Goal: Task Accomplishment & Management: Manage account settings

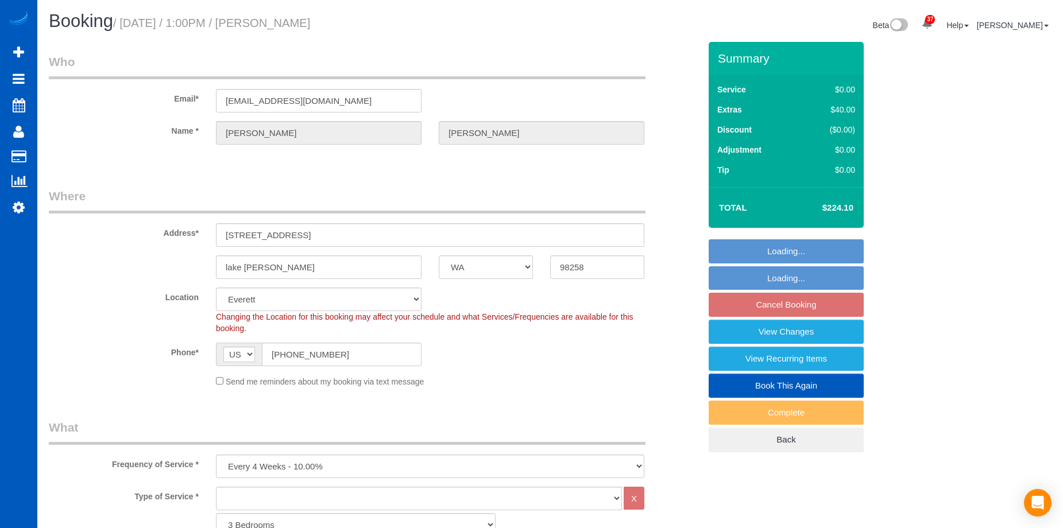
select select "WA"
select select "1501"
select select "3"
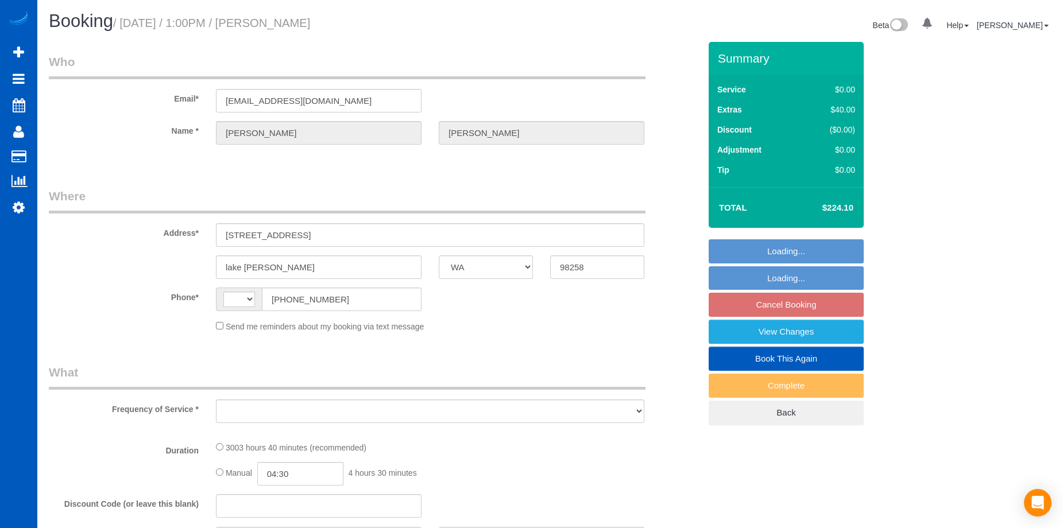
select select "WA"
select select "string:[GEOGRAPHIC_DATA]"
select select "string:fspay-47bdc2bb-106d-43ac-8b8a-b50acac76b0a"
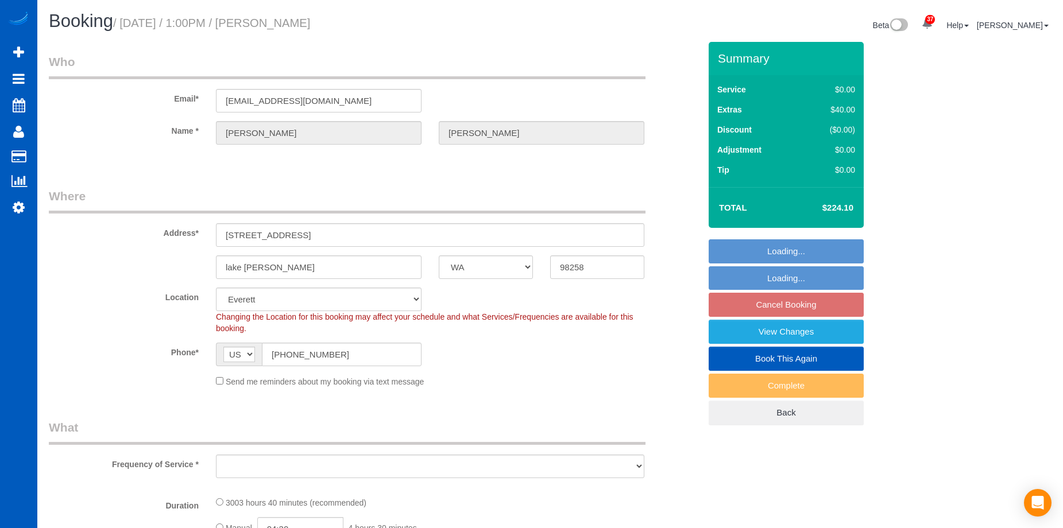
select select "object:1015"
select select "1501"
select select "3"
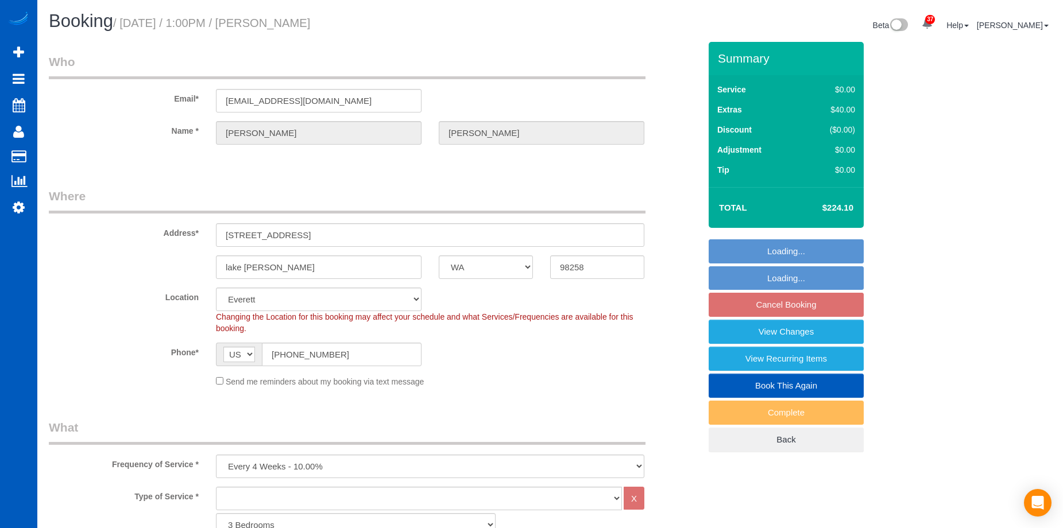
select select "object:1122"
select select "1501"
select select "3"
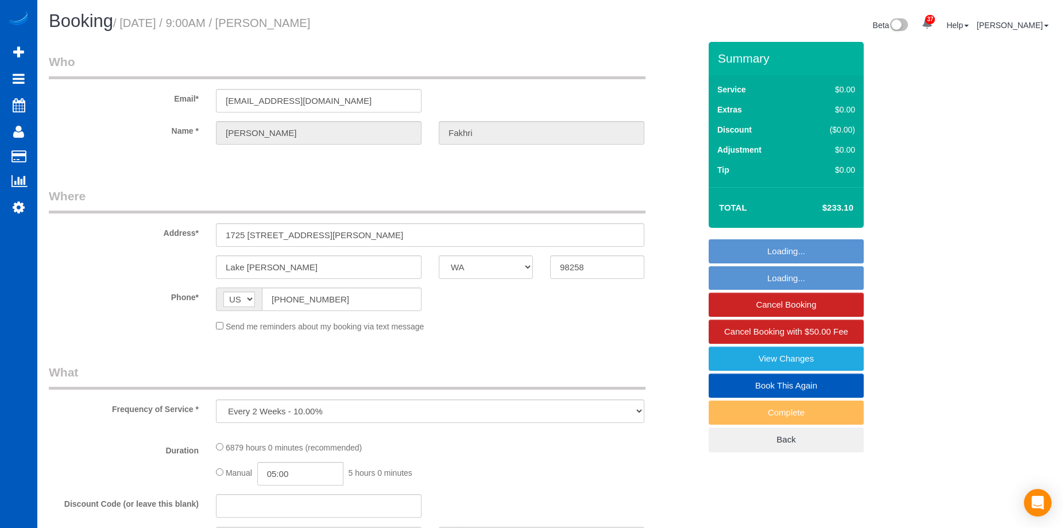
select select "WA"
select select "number:8"
select select "object:1118"
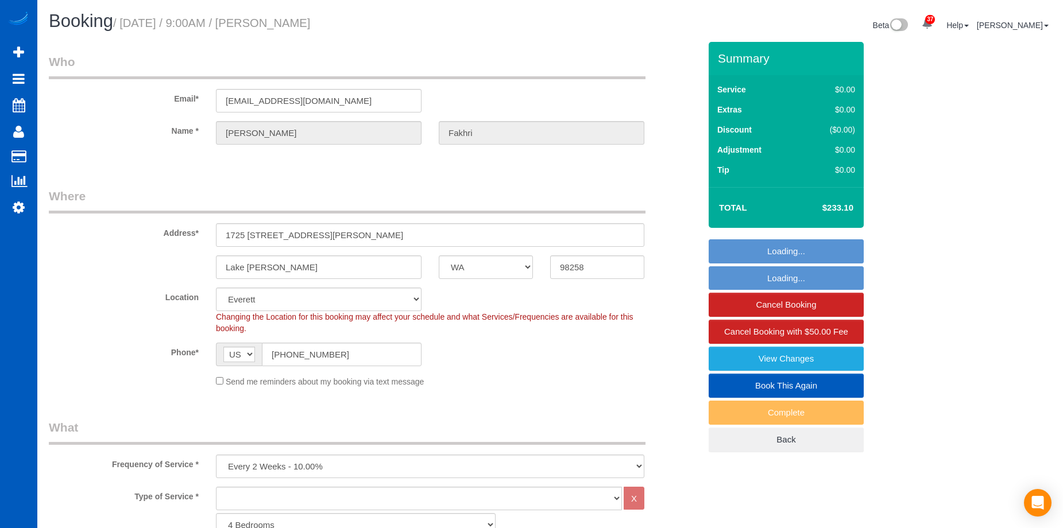
select select "2501"
select select "3"
select select "WA"
select select "object:993"
select select "1501"
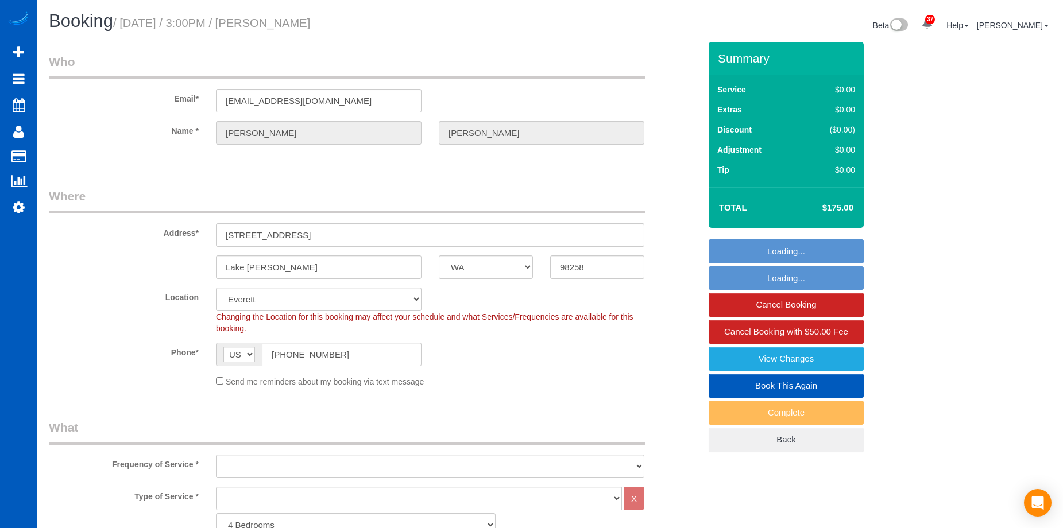
select select "3"
select select "object:1177"
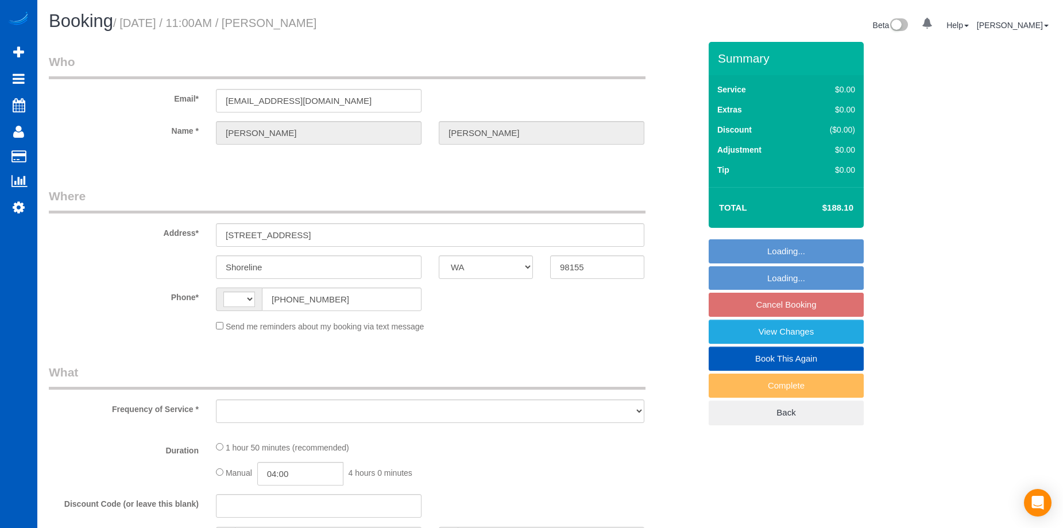
select select "WA"
select select "string:[GEOGRAPHIC_DATA]"
select select "object:805"
select select "string:fspay-60a35154-1fb8-42f5-9d52-01baca048016"
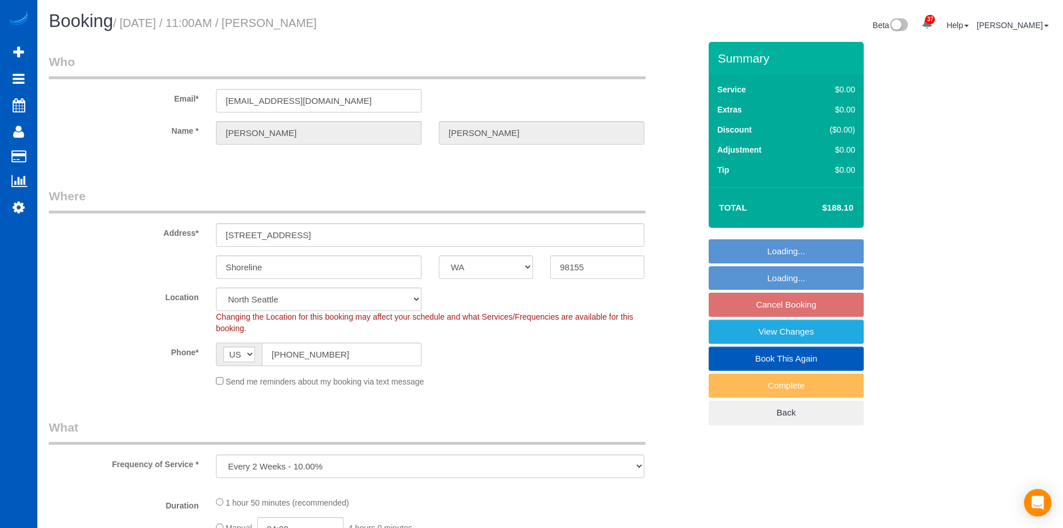
select select "199"
select select "1501"
select select "3"
select select "2"
select select "object:1174"
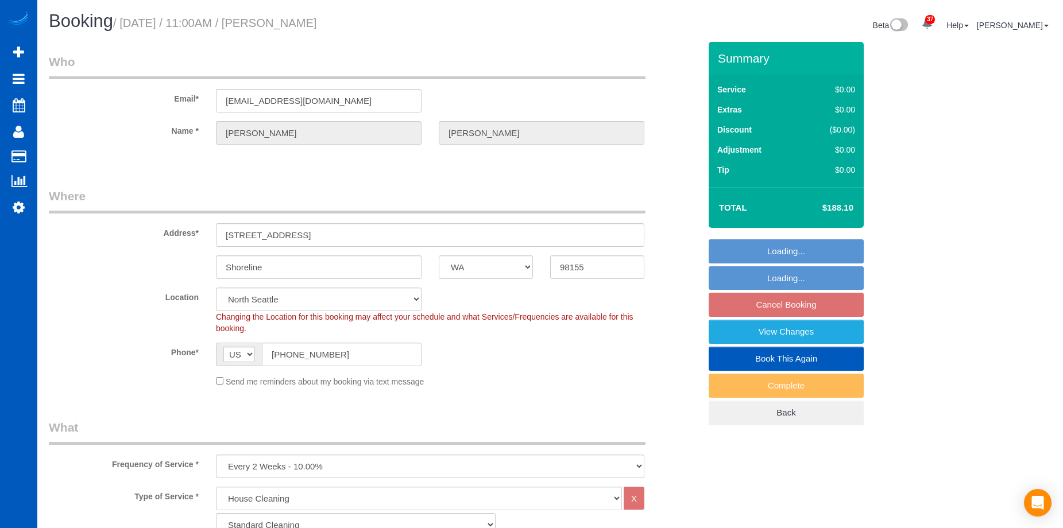
select select "spot2"
select select "1501"
select select "3"
select select "2"
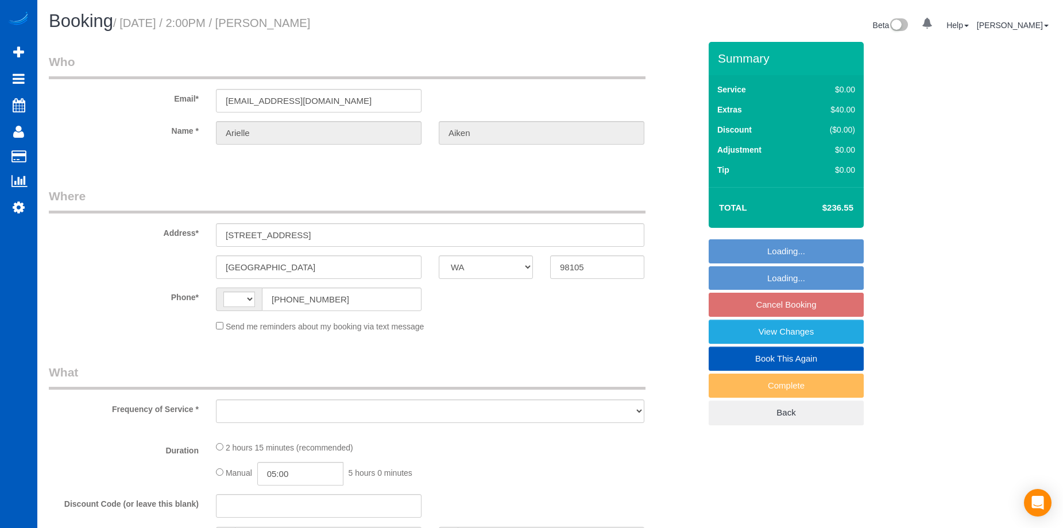
select select "WA"
select select "string:[GEOGRAPHIC_DATA]"
select select "object:807"
select select "string:fspay-0f21acd6-8b30-4342-86e9-372480d33731"
select select "199"
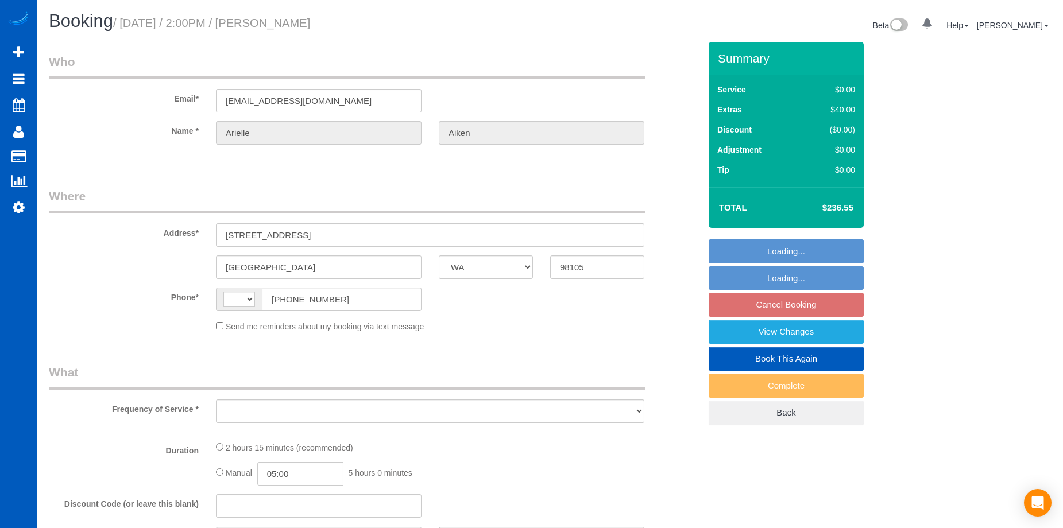
select select "spot2"
select select "number:8"
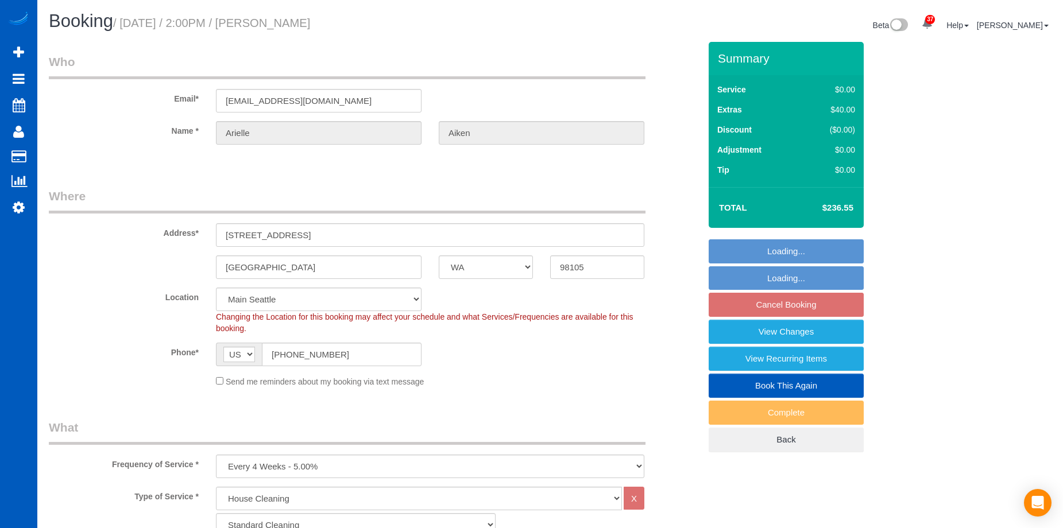
select select "object:1156"
select select "1501"
select select "3"
select select "2"
select select "WA"
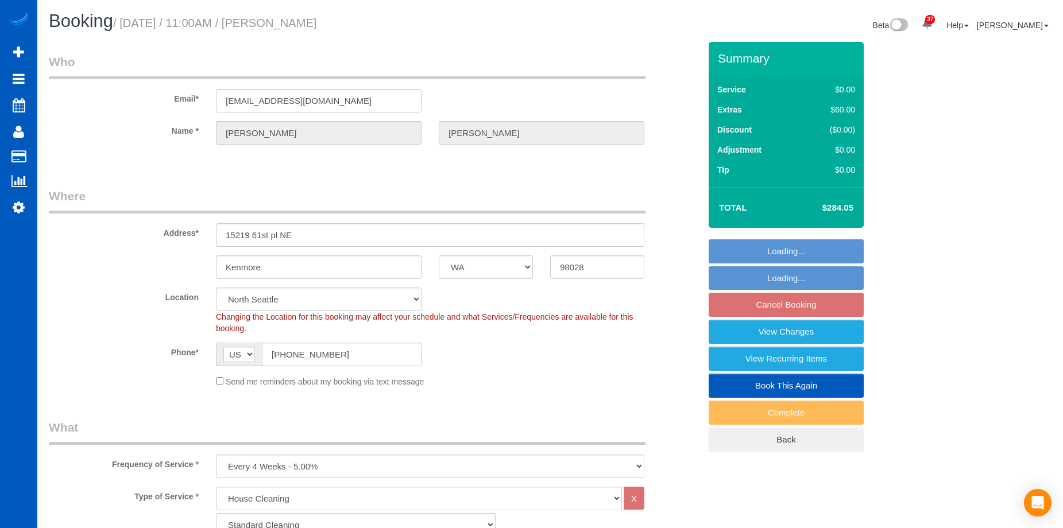
select select "199"
select select "3001"
select select "3"
select select "spot1"
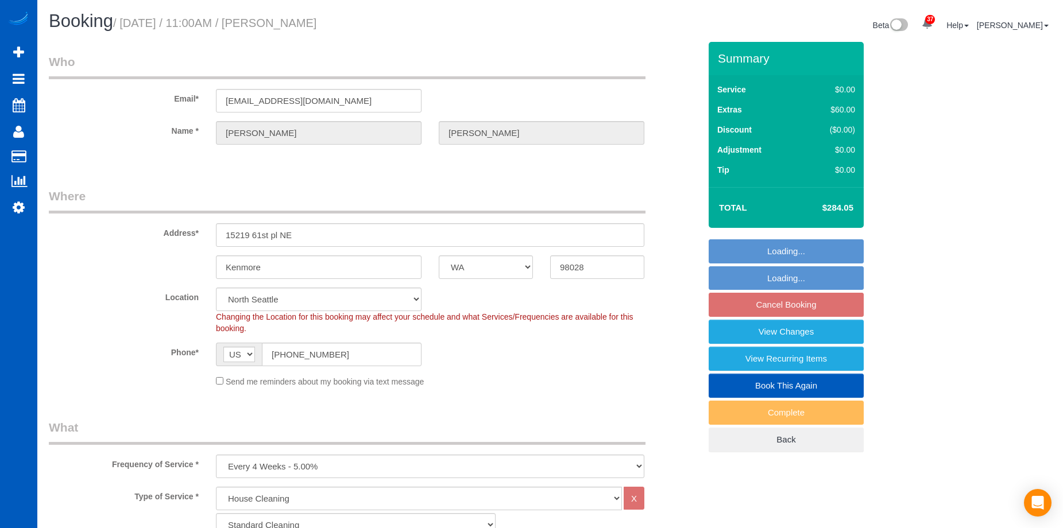
select select "number:8"
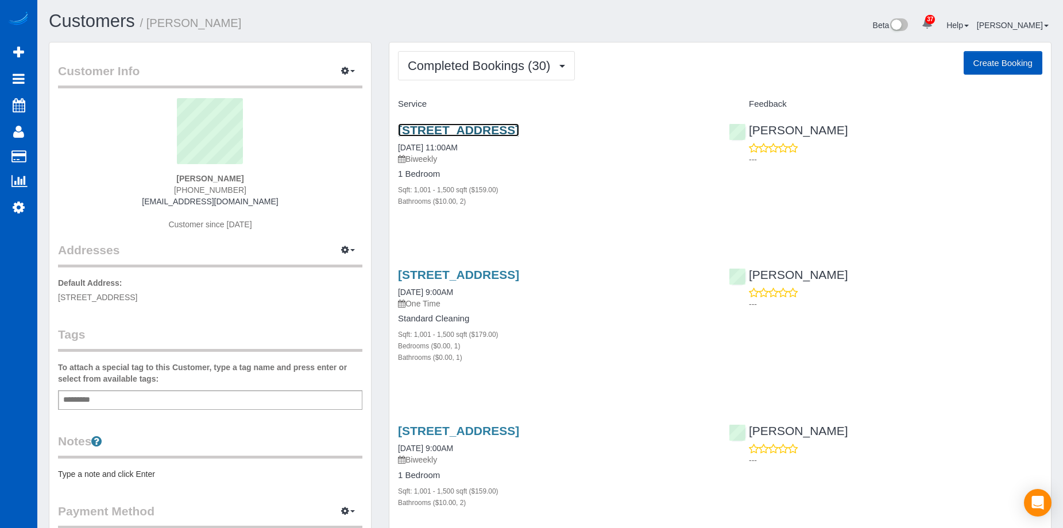
click at [491, 129] on link "[STREET_ADDRESS]" at bounding box center [458, 129] width 121 height 13
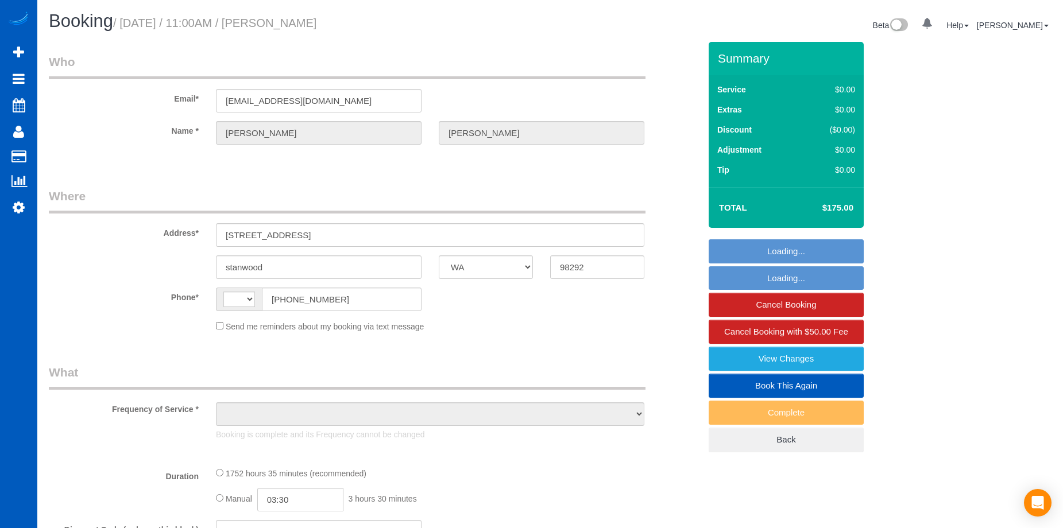
select select "WA"
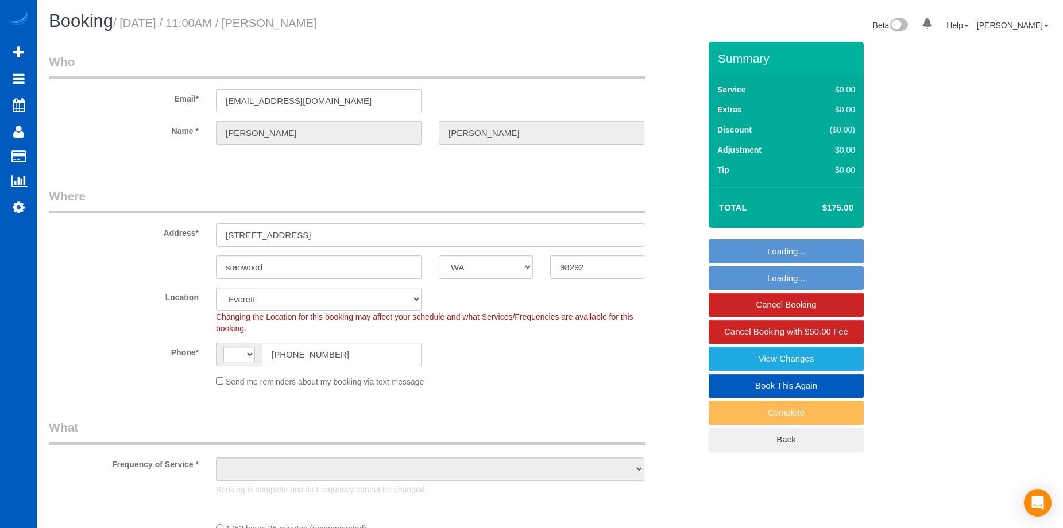
select select "string:[GEOGRAPHIC_DATA]"
select select "string:fspay-53676e38-35fb-47d3-b8b6-b2d043f2f4c7"
select select "object:1110"
select select "1001"
select select "2"
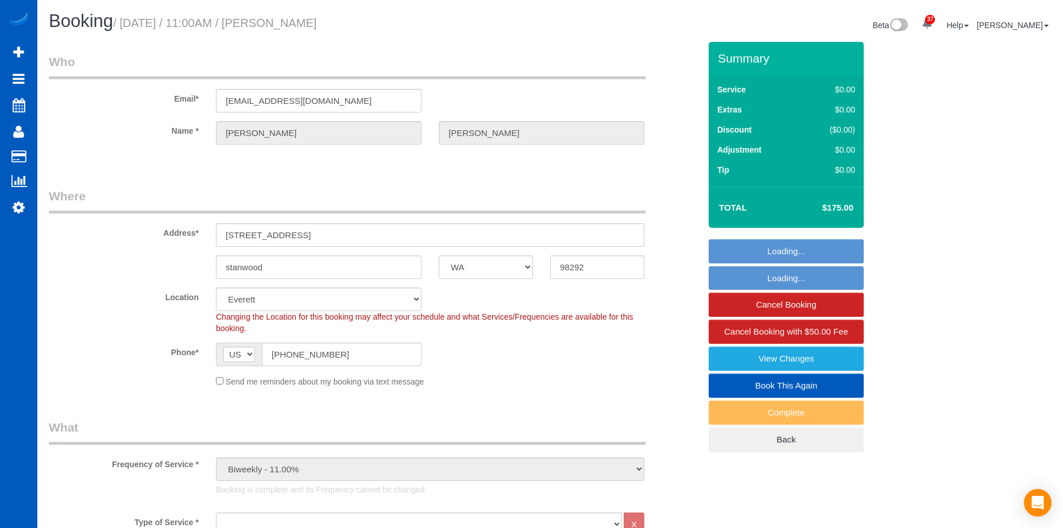
select select "spot1"
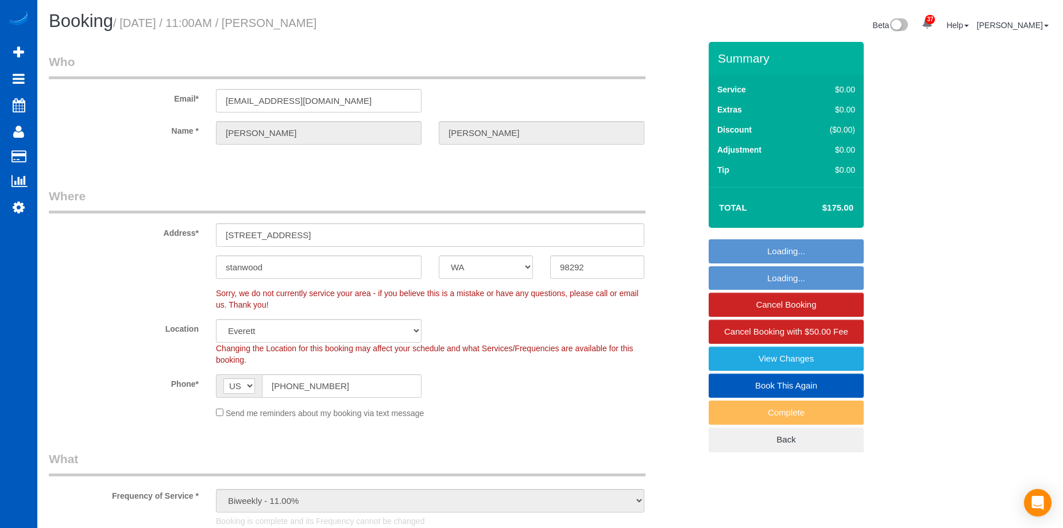
select select "object:1182"
select select "1001"
select select "2"
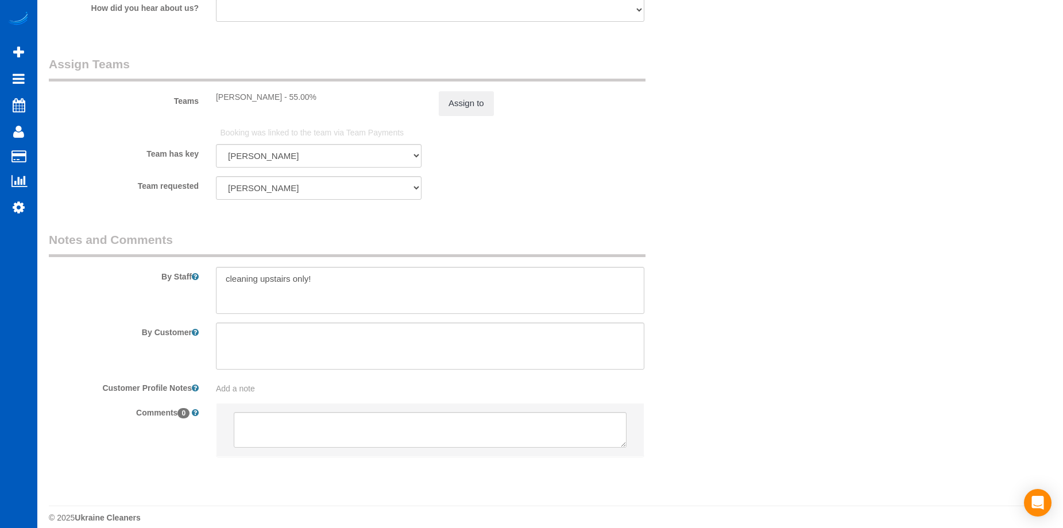
scroll to position [1364, 0]
